Goal: Task Accomplishment & Management: Use online tool/utility

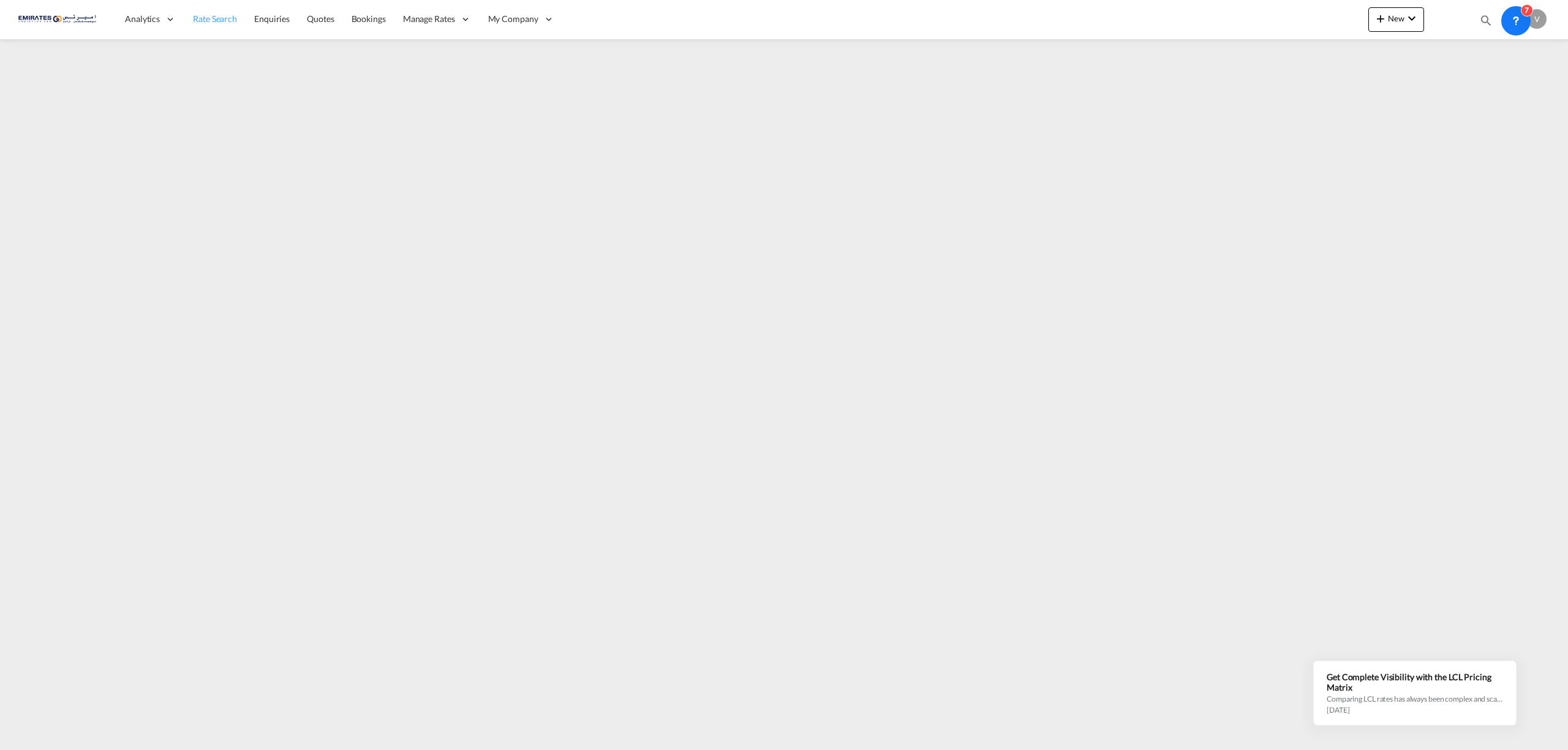
click at [207, 17] on span "Rate Search" at bounding box center [215, 18] width 44 height 10
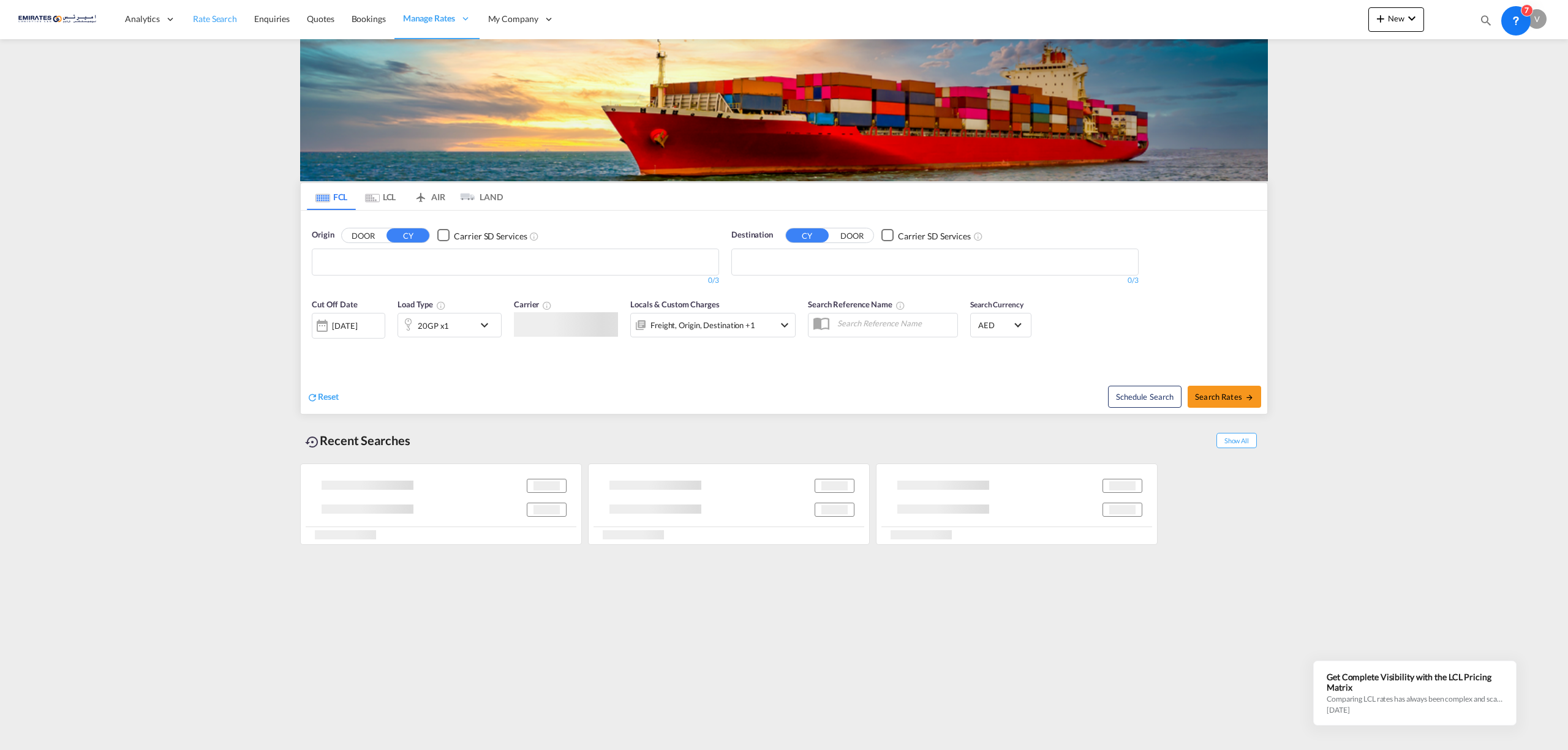
type input "[EMAIL_ADDRESS][DOMAIN_NAME]"
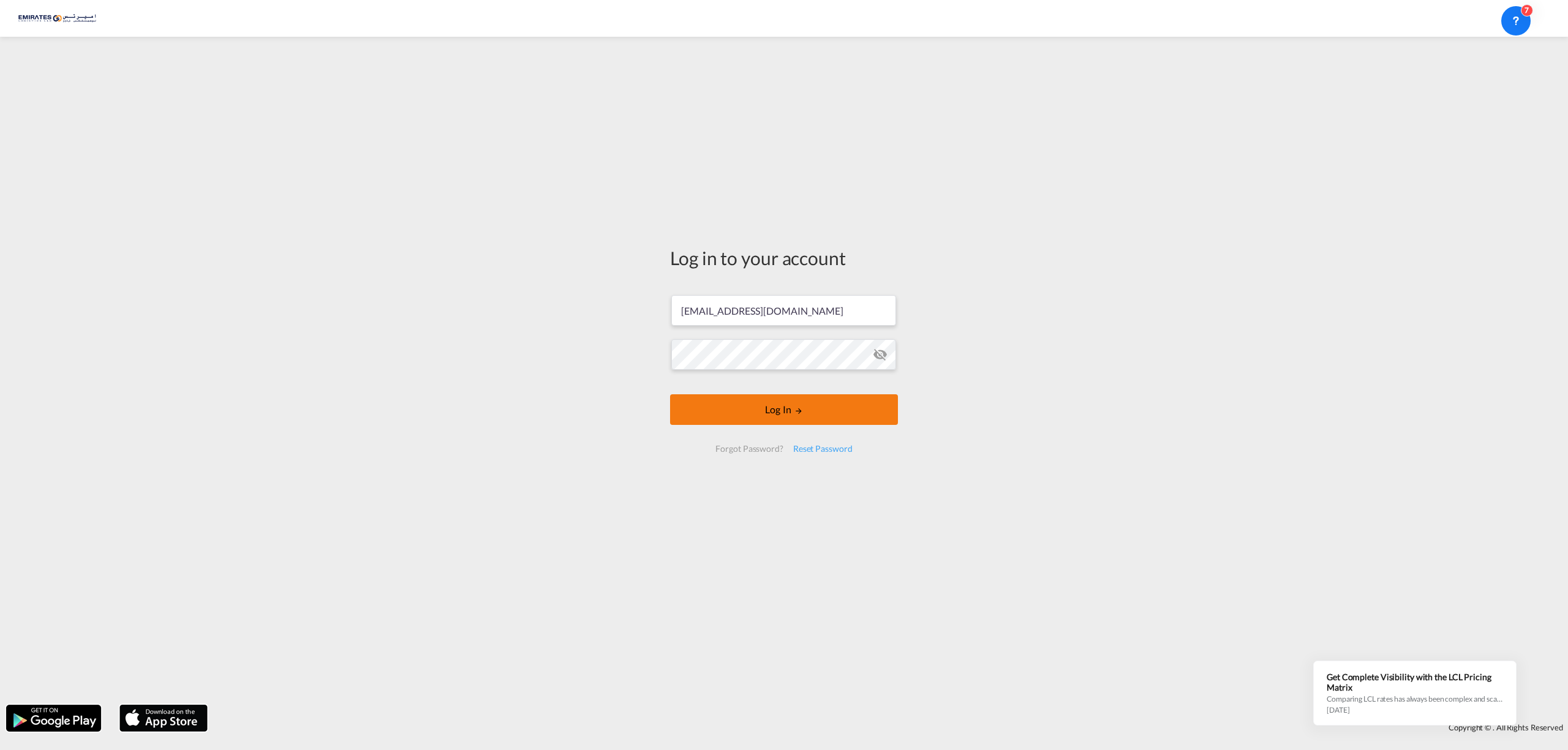
click at [812, 420] on button "Log In" at bounding box center [784, 409] width 228 height 31
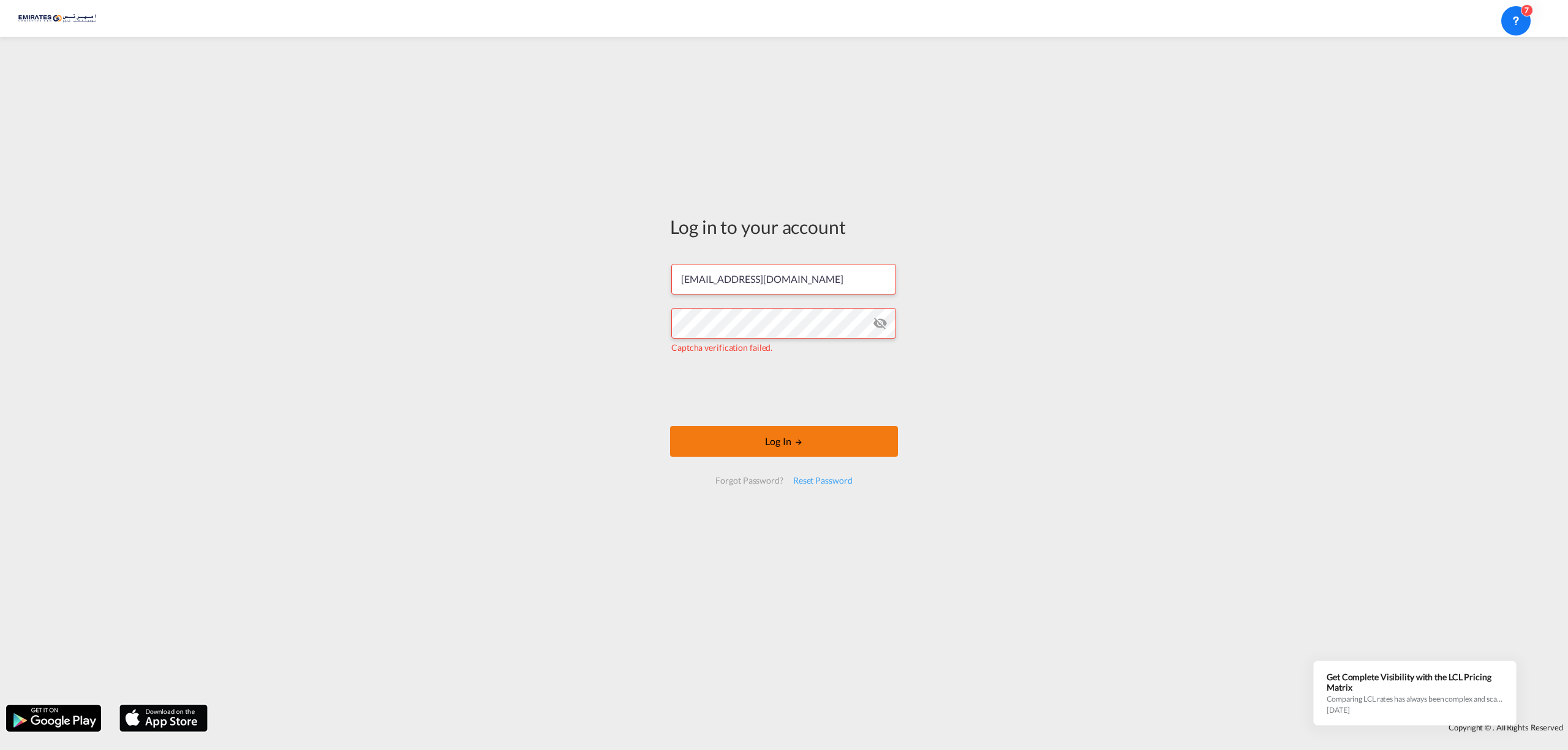
click at [810, 437] on button "Log In" at bounding box center [784, 441] width 228 height 31
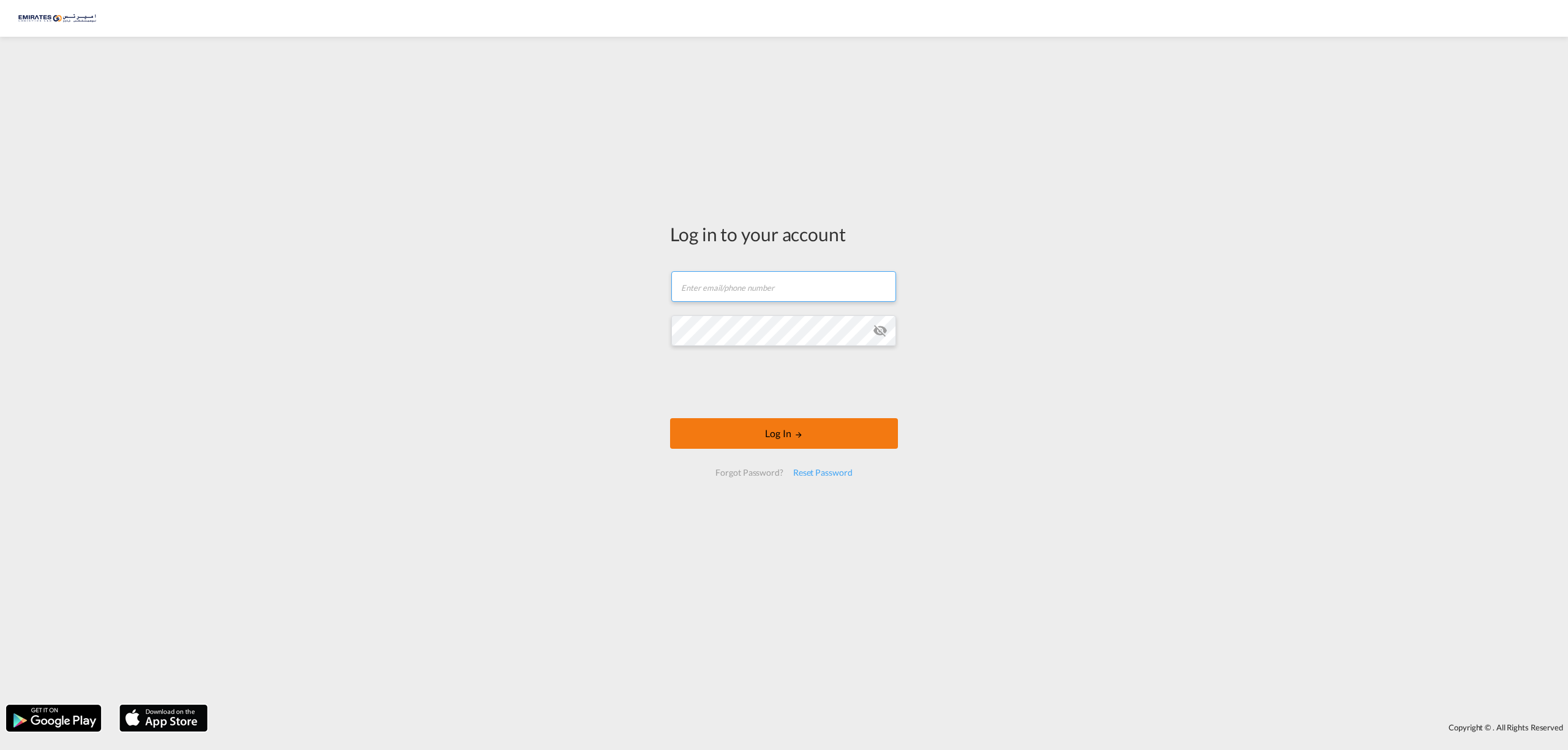
type input "[EMAIL_ADDRESS][DOMAIN_NAME]"
click at [775, 425] on button "Log In" at bounding box center [784, 433] width 228 height 31
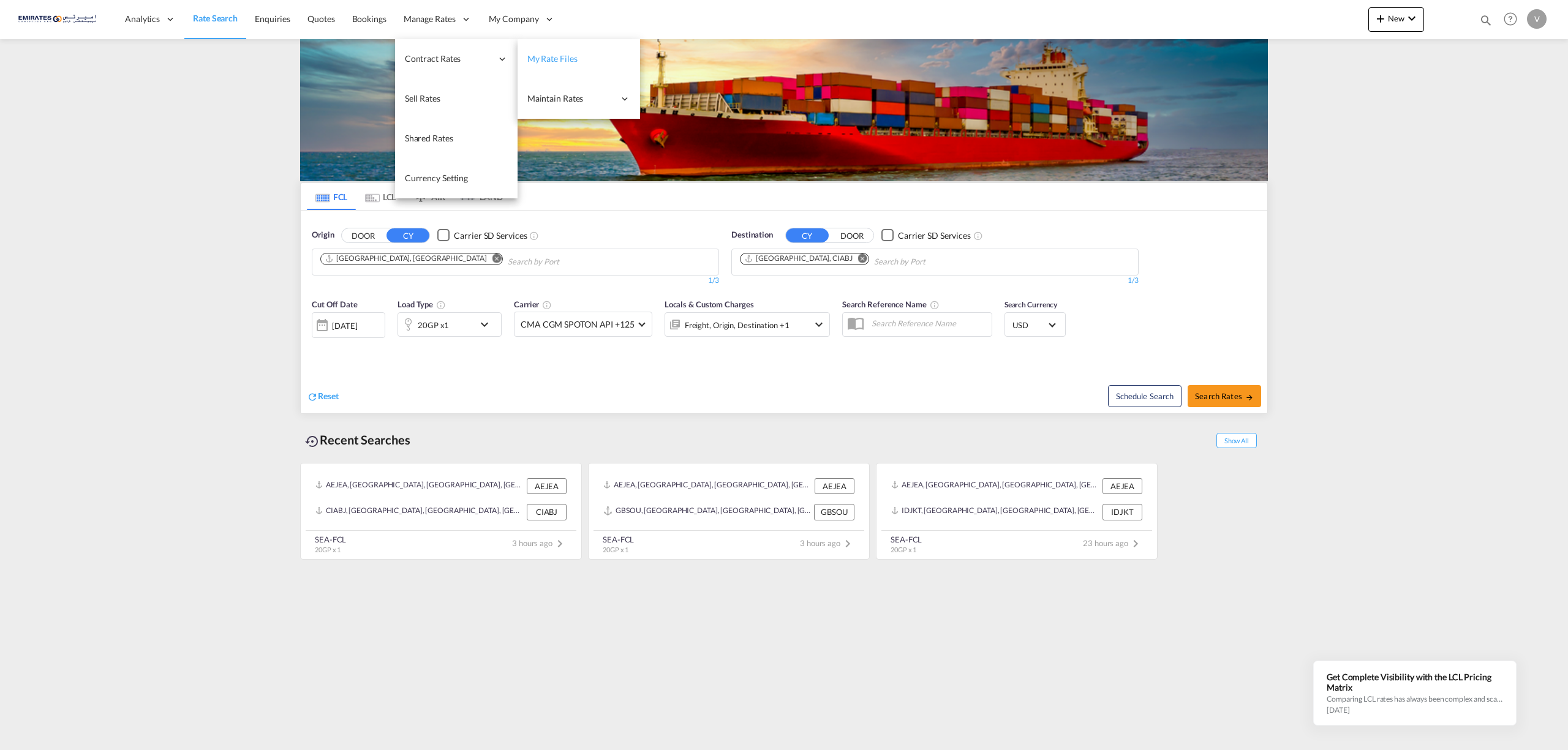
click at [544, 61] on span "My Rate Files" at bounding box center [552, 58] width 50 height 10
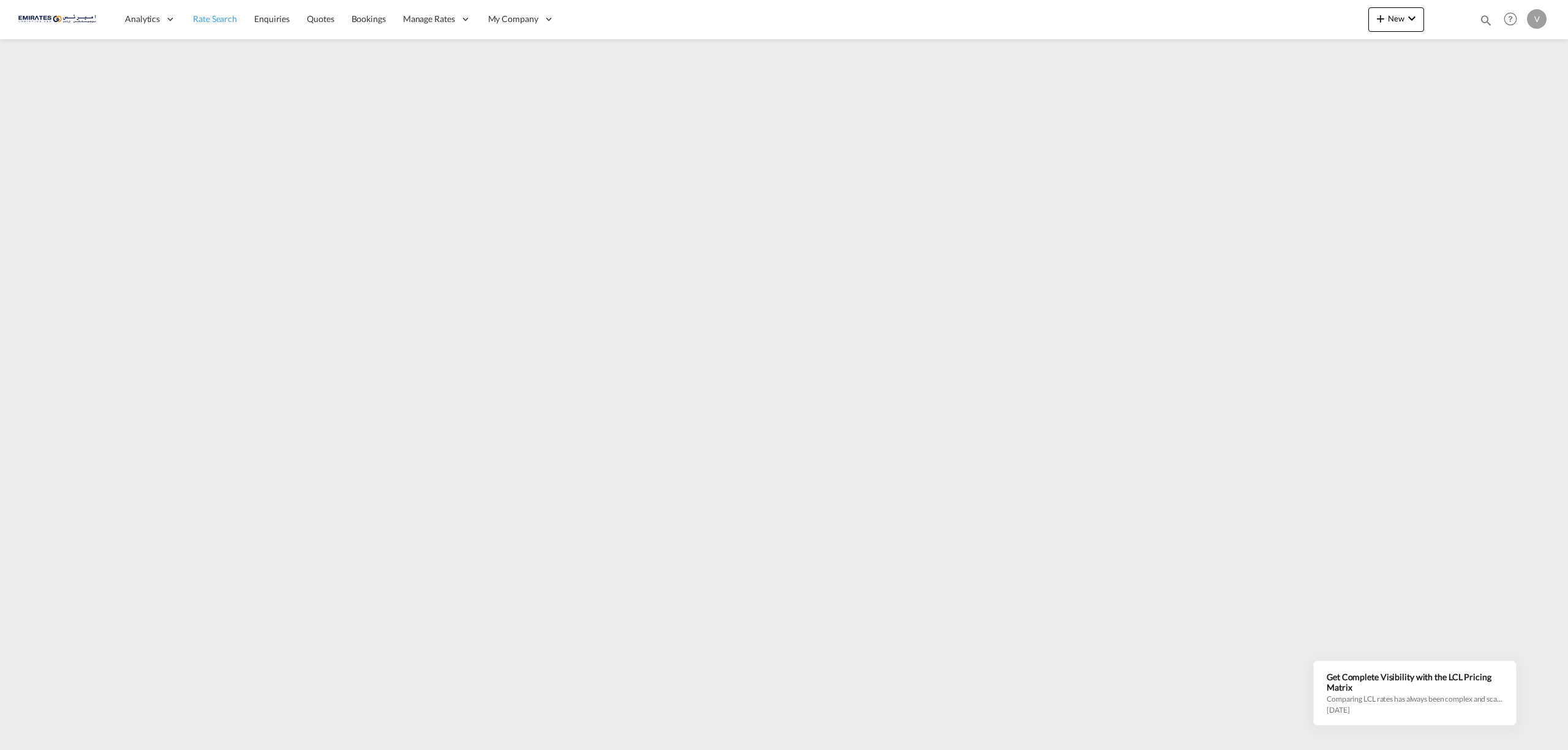
click at [201, 18] on span "Rate Search" at bounding box center [215, 18] width 44 height 10
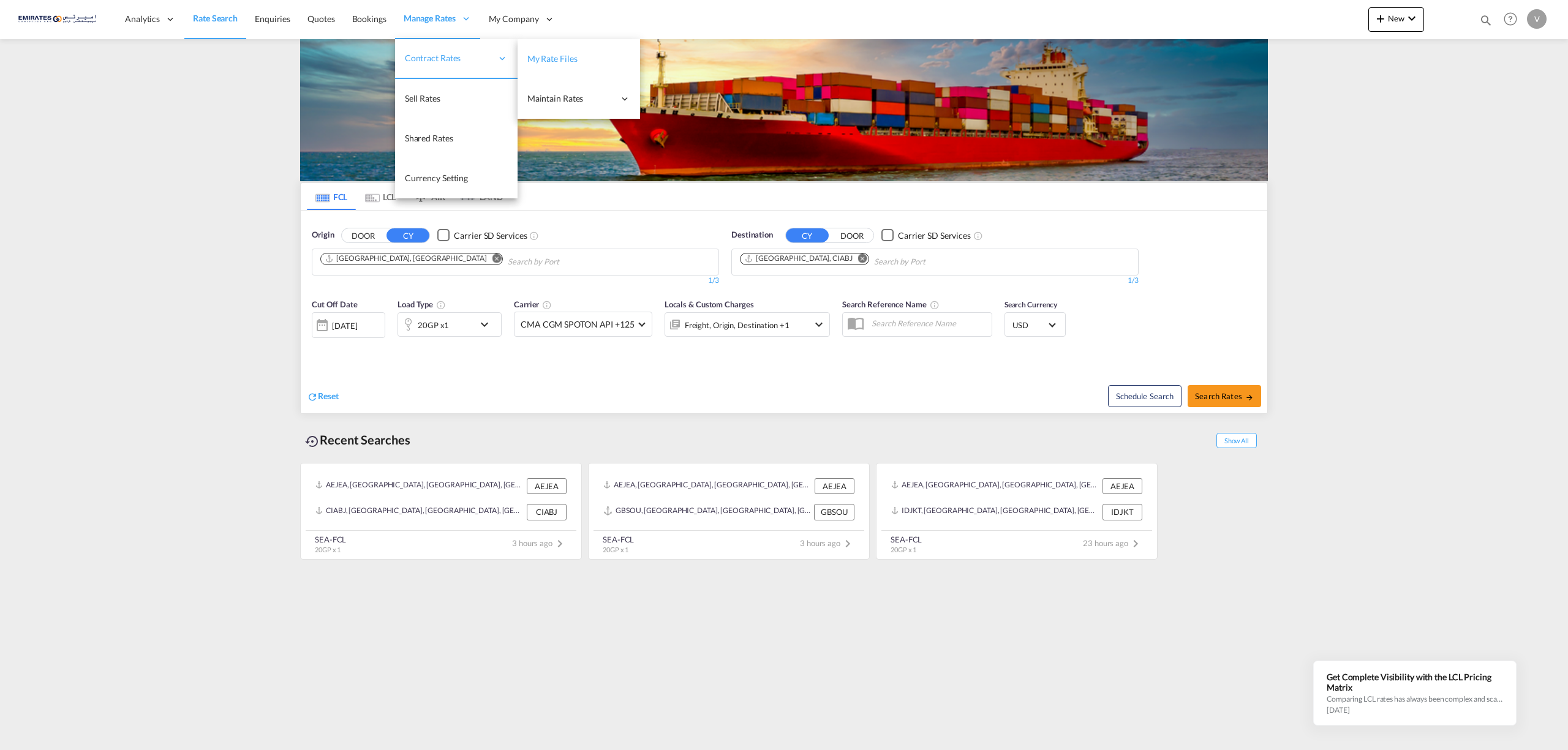
click at [547, 59] on span "My Rate Files" at bounding box center [552, 58] width 50 height 10
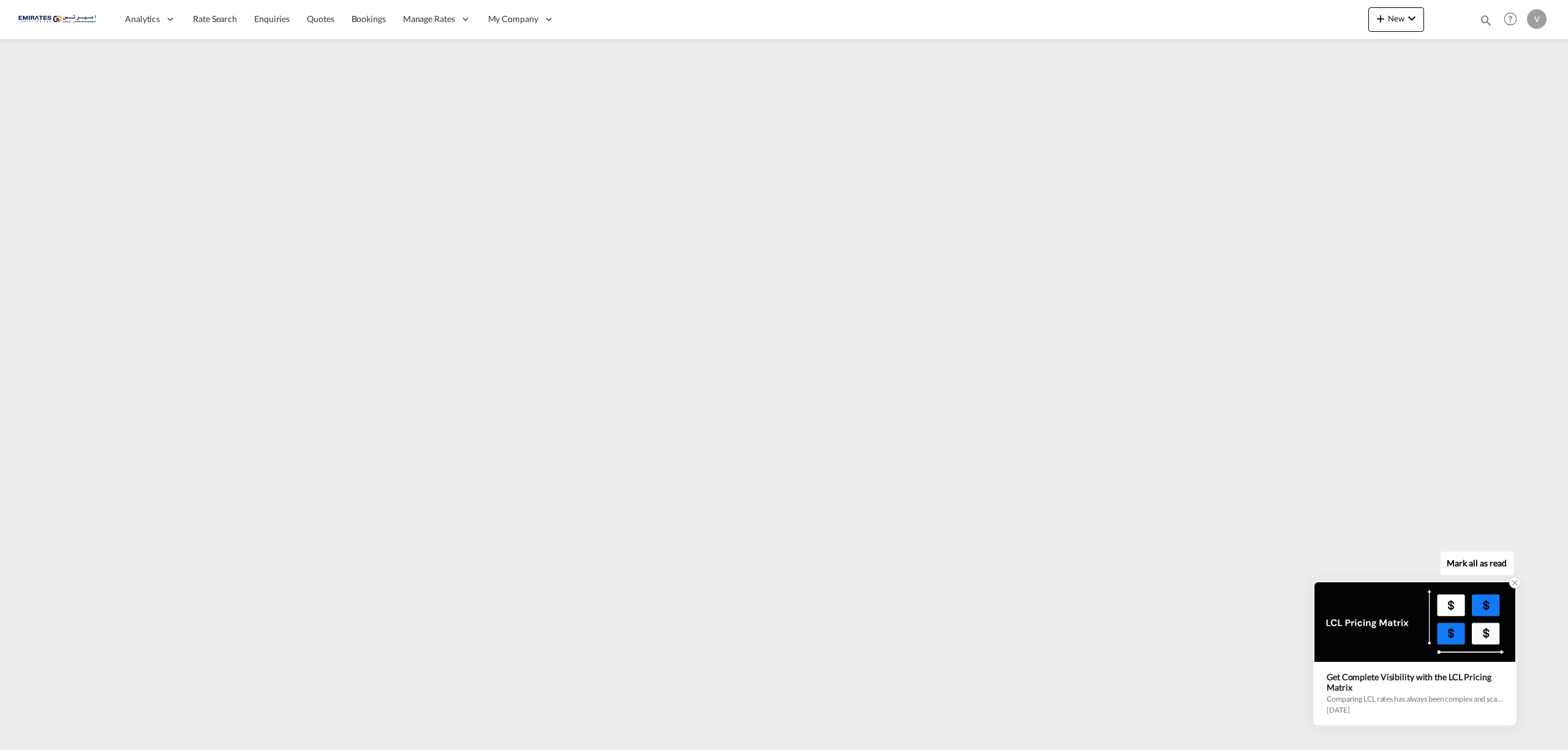
click at [1514, 586] on icon at bounding box center [1514, 583] width 9 height 9
